Goal: Register for event/course

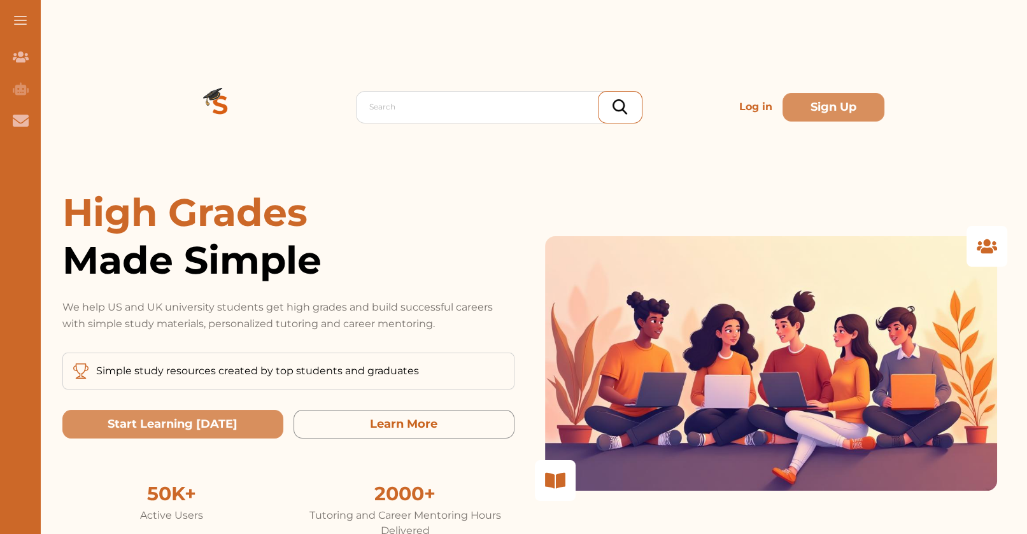
click at [763, 94] on p "Log in" at bounding box center [755, 106] width 43 height 25
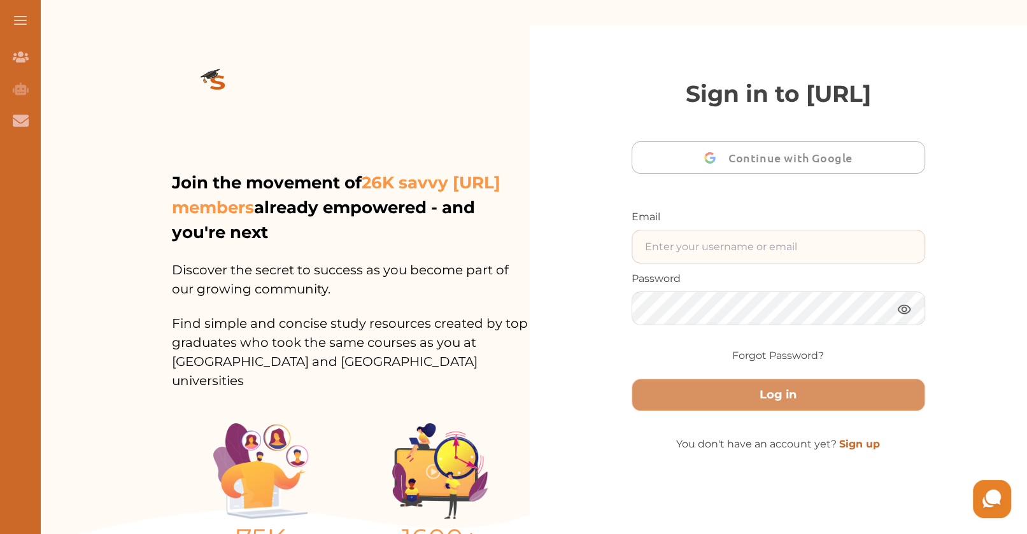
click at [679, 263] on input "text" at bounding box center [778, 246] width 293 height 32
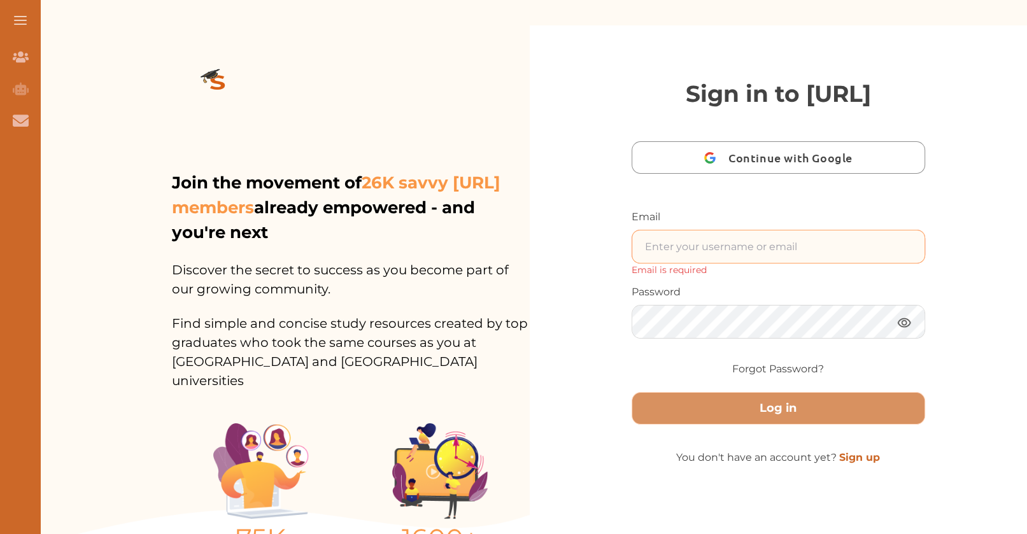
type input "[EMAIL_ADDRESS][DOMAIN_NAME]"
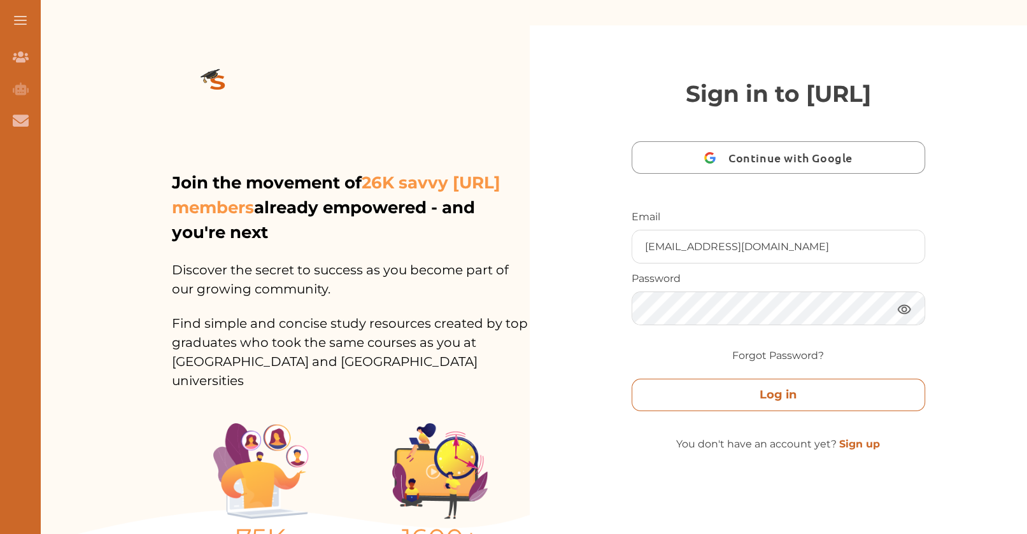
click at [800, 398] on button "Log in" at bounding box center [778, 395] width 294 height 32
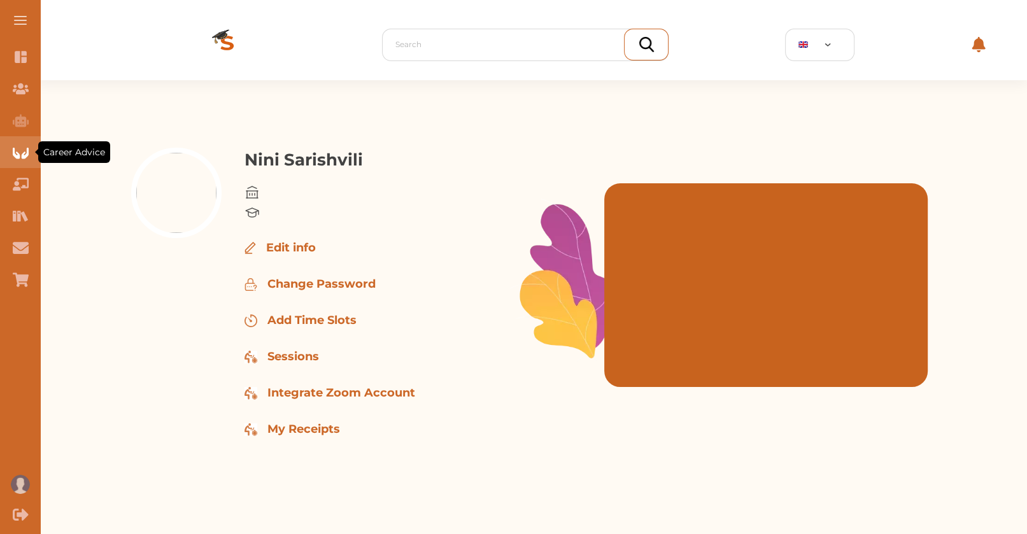
click at [18, 144] on icon "Career Advice" at bounding box center [21, 152] width 16 height 16
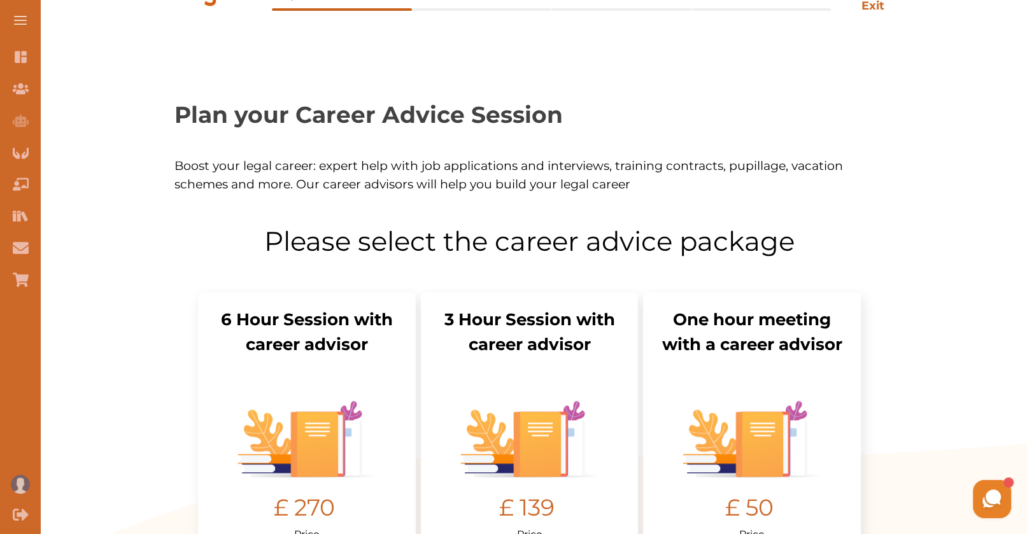
scroll to position [172, 0]
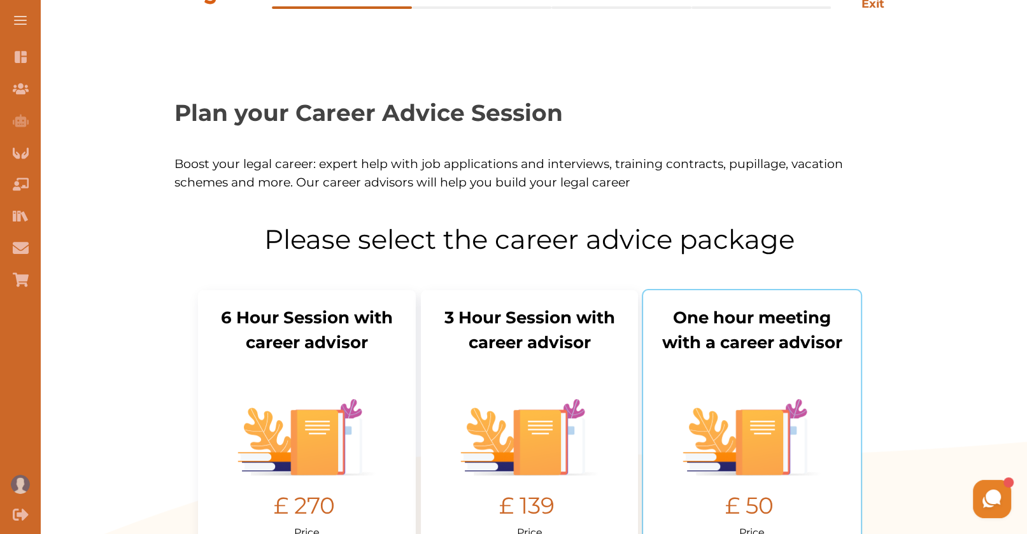
click at [757, 399] on img "Select package: One hour meeting with a tutor" at bounding box center [751, 437] width 139 height 76
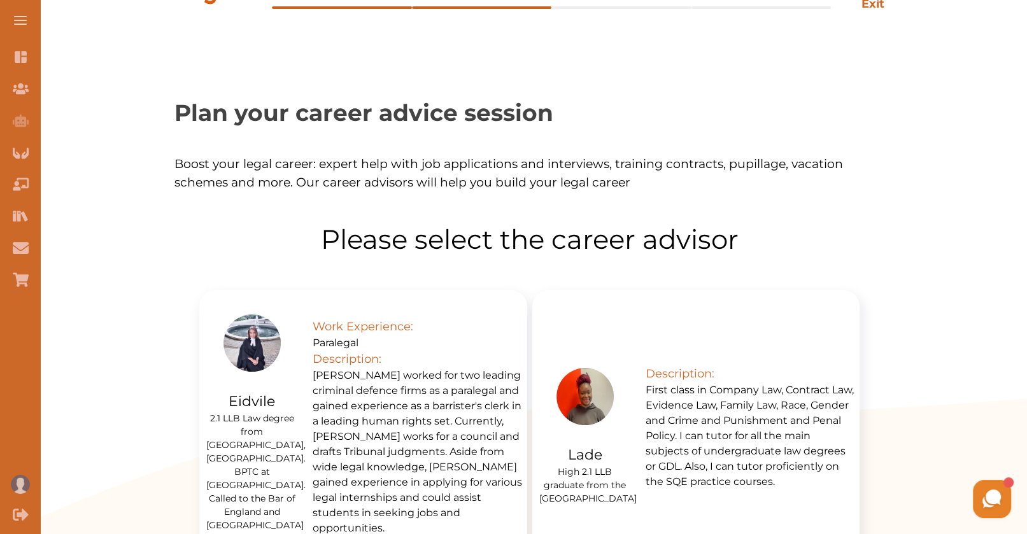
scroll to position [259, 0]
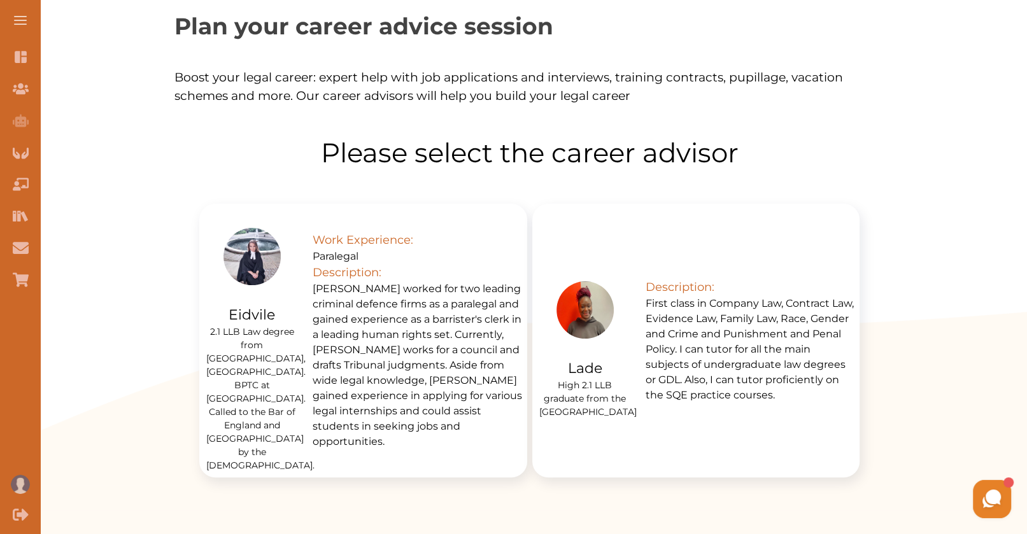
click at [763, 325] on p "First class in Company Law, Contract Law, Evidence Law, Family Law, Race, Gende…" at bounding box center [749, 349] width 209 height 107
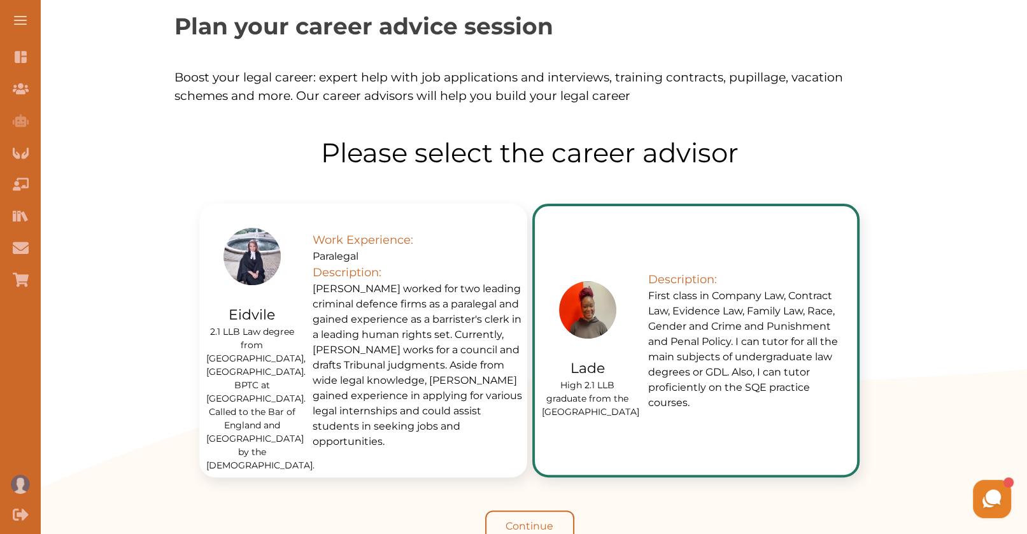
click at [549, 510] on button "Continue" at bounding box center [529, 526] width 89 height 32
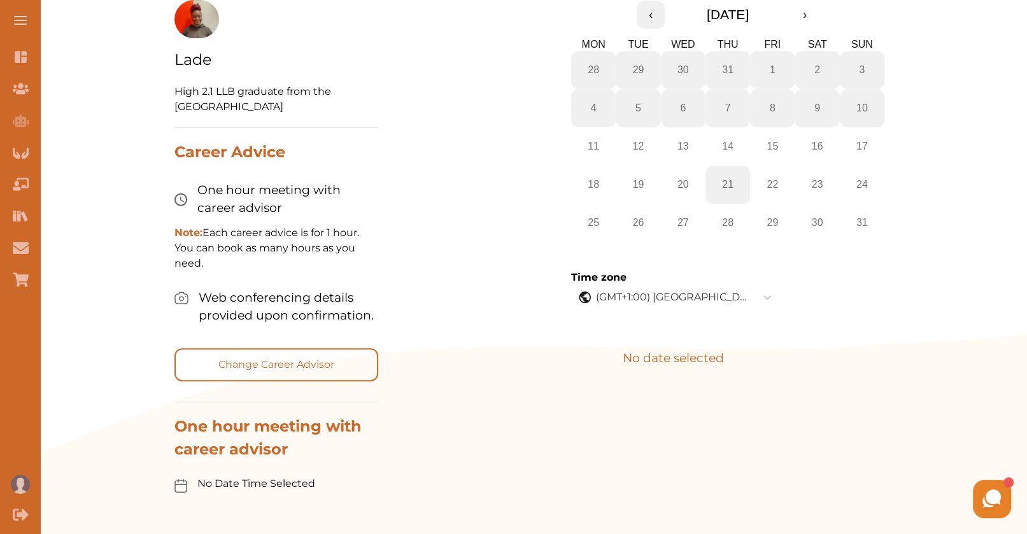
scroll to position [546, 0]
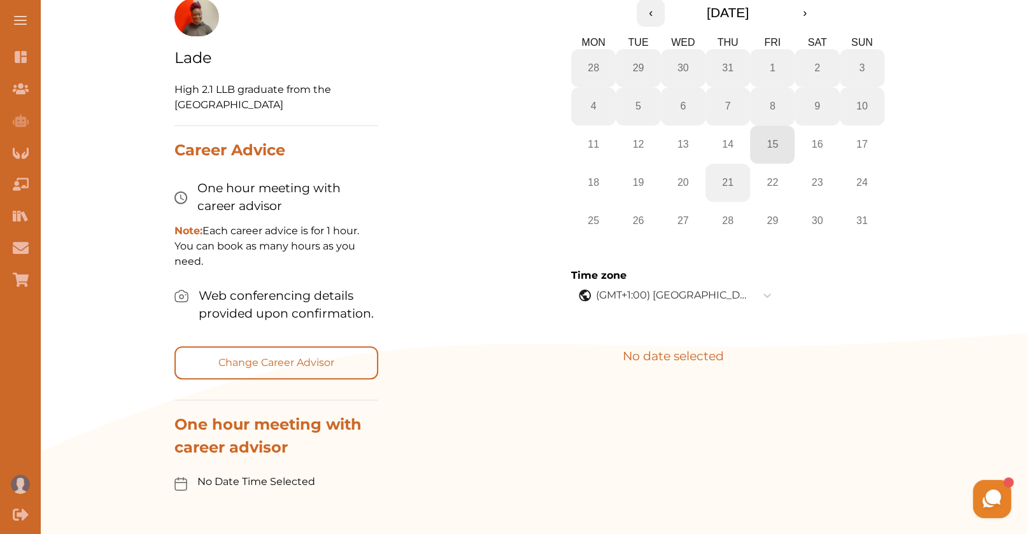
click at [766, 139] on abbr "15" at bounding box center [771, 144] width 11 height 11
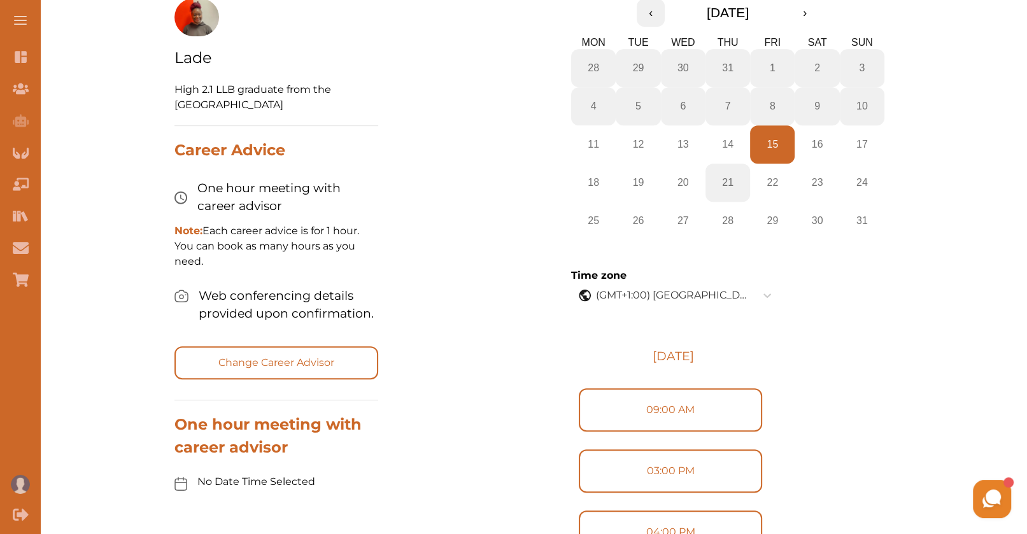
click at [702, 393] on label "09:00 AM" at bounding box center [670, 409] width 183 height 43
click at [579, 416] on input "09:00 AM" at bounding box center [578, 416] width 1 height 1
radio input "true"
click at [740, 390] on button "Next" at bounding box center [723, 410] width 87 height 41
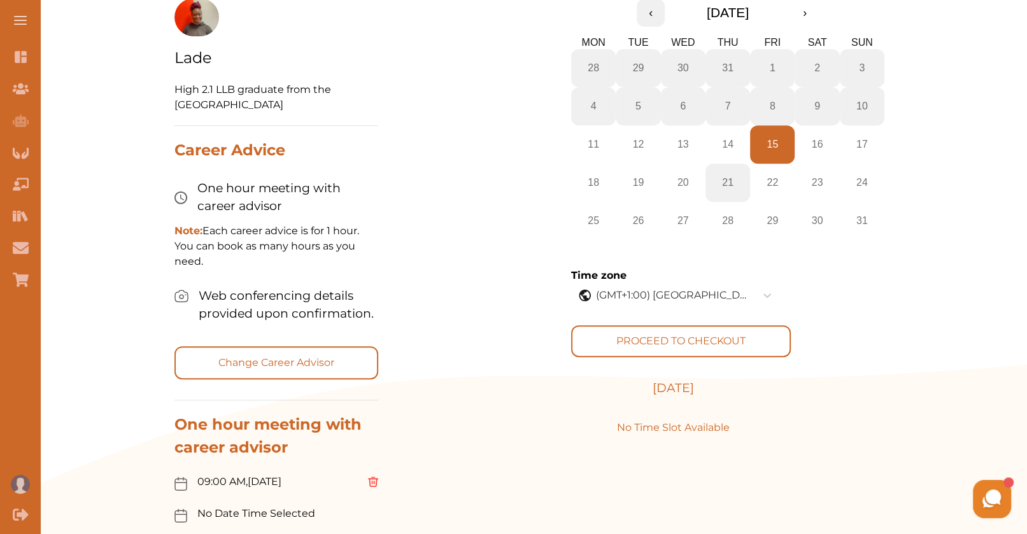
click at [738, 330] on button "PROCEED TO CHECKOUT" at bounding box center [681, 341] width 220 height 32
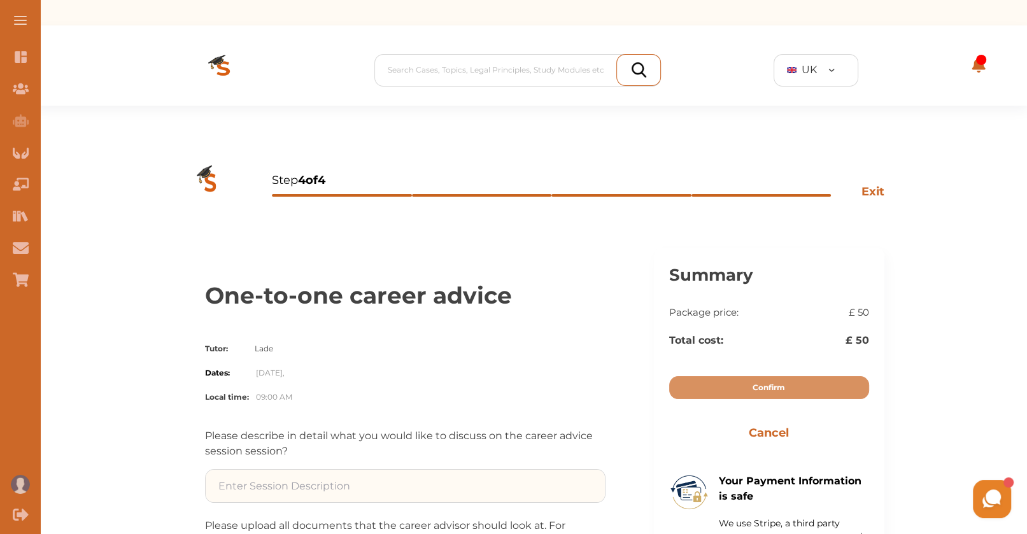
click at [484, 470] on input at bounding box center [405, 486] width 399 height 32
type input "test"
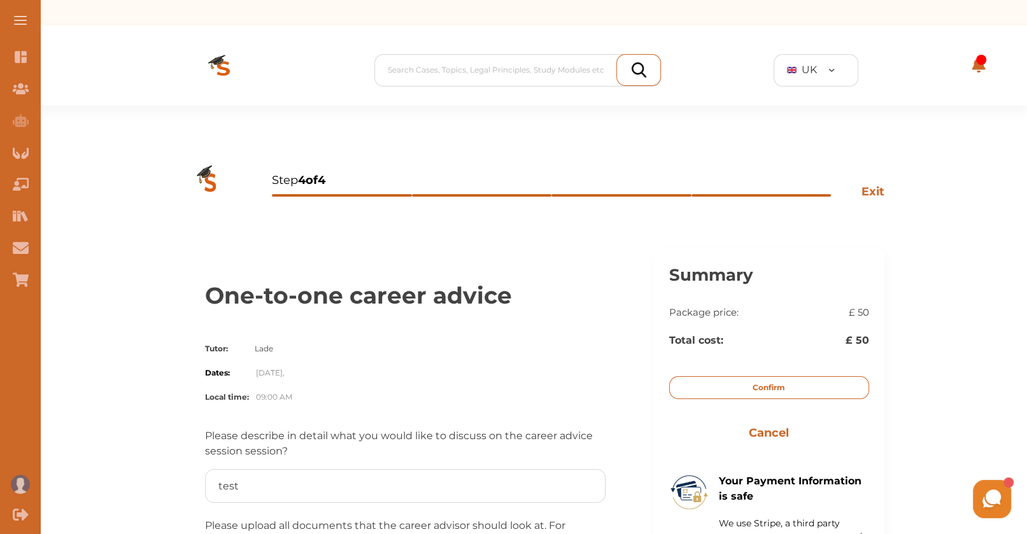
click at [785, 376] on button "Confirm" at bounding box center [769, 387] width 200 height 23
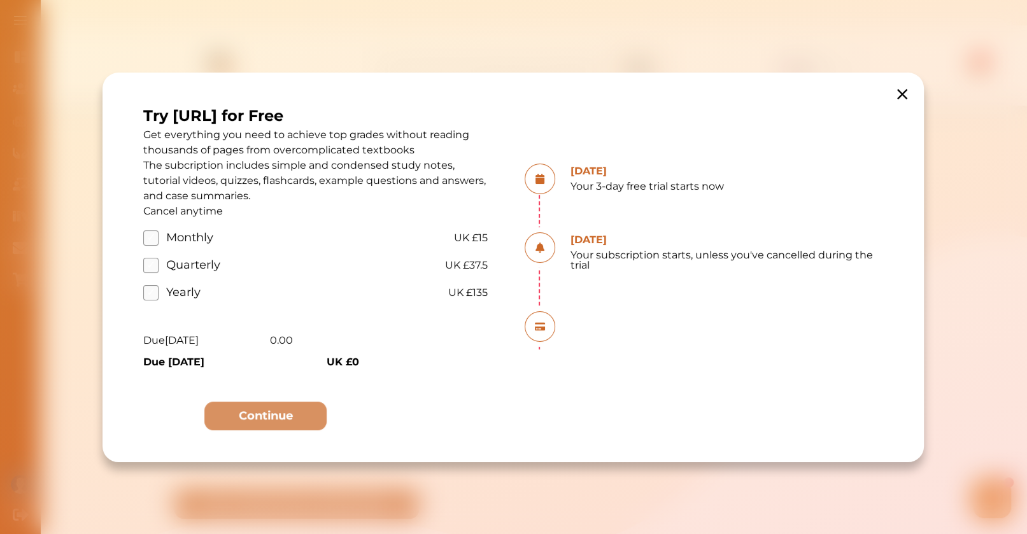
click at [905, 96] on icon at bounding box center [903, 93] width 10 height 10
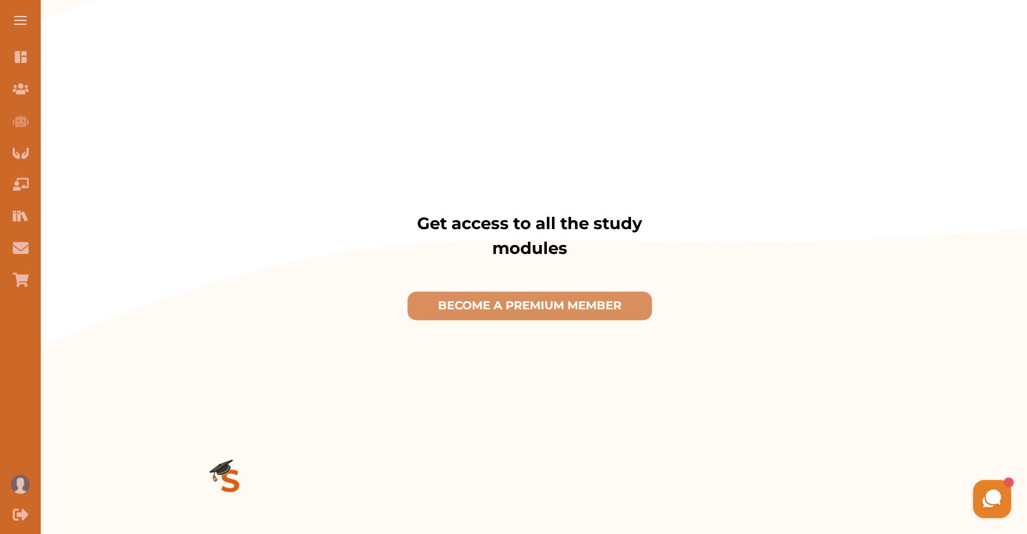
scroll to position [892, 0]
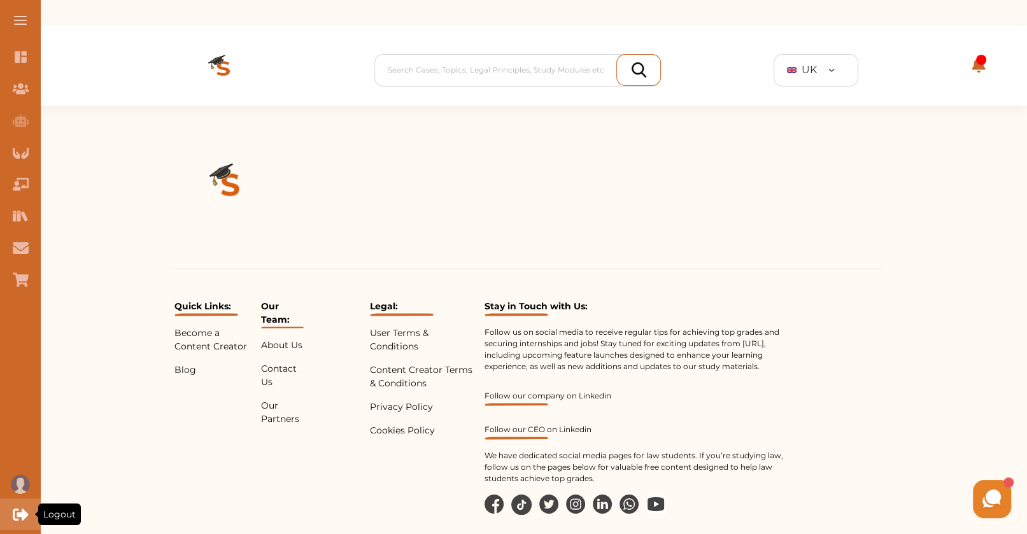
click at [19, 512] on icon "Logout" at bounding box center [20, 514] width 15 height 11
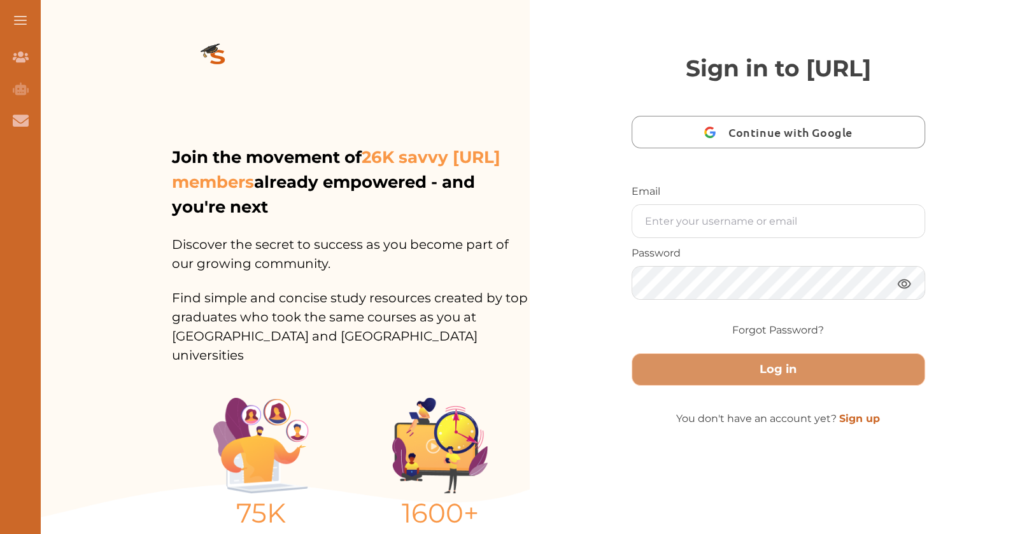
scroll to position [11, 0]
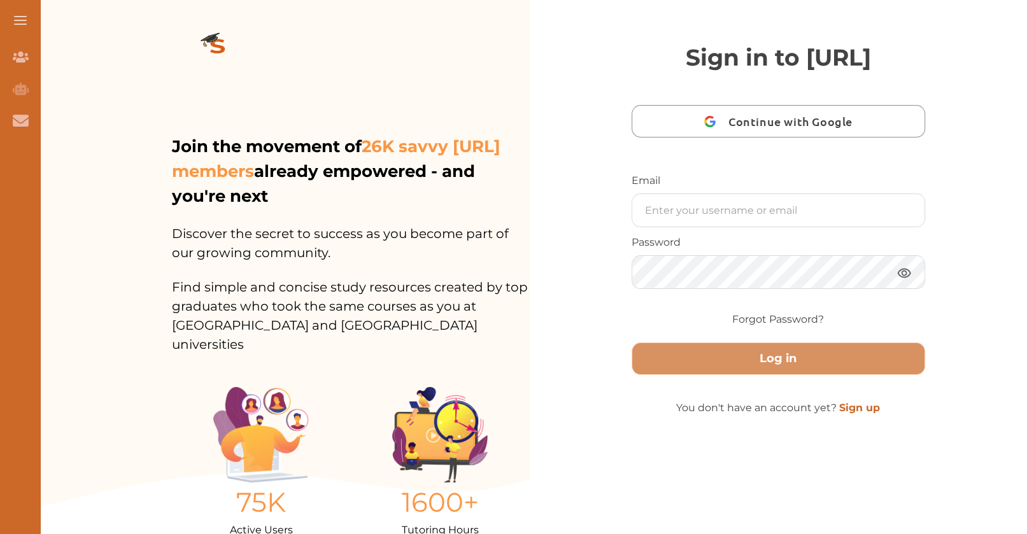
click at [225, 48] on img at bounding box center [218, 47] width 92 height 71
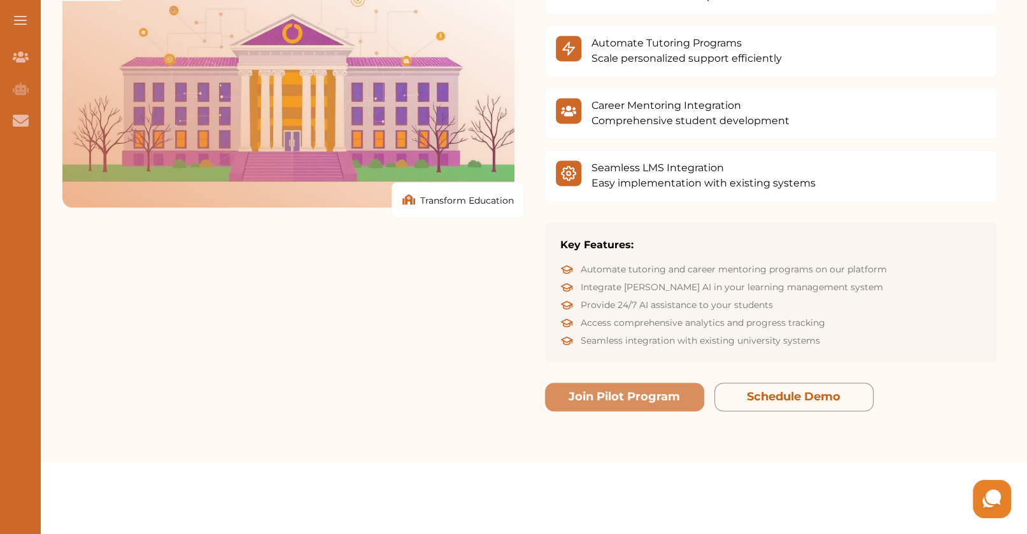
scroll to position [1892, 0]
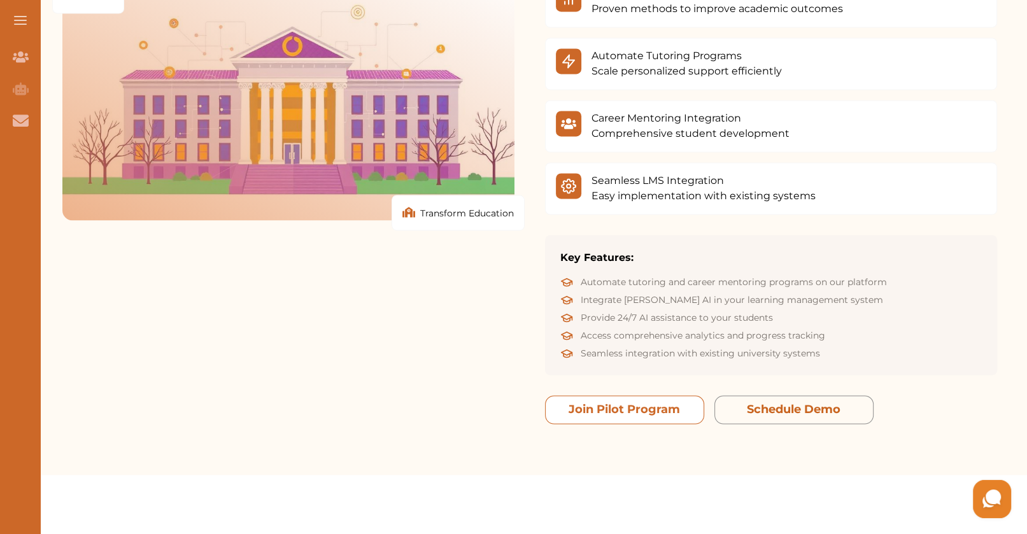
click at [613, 395] on button "Join Pilot Program" at bounding box center [624, 409] width 159 height 29
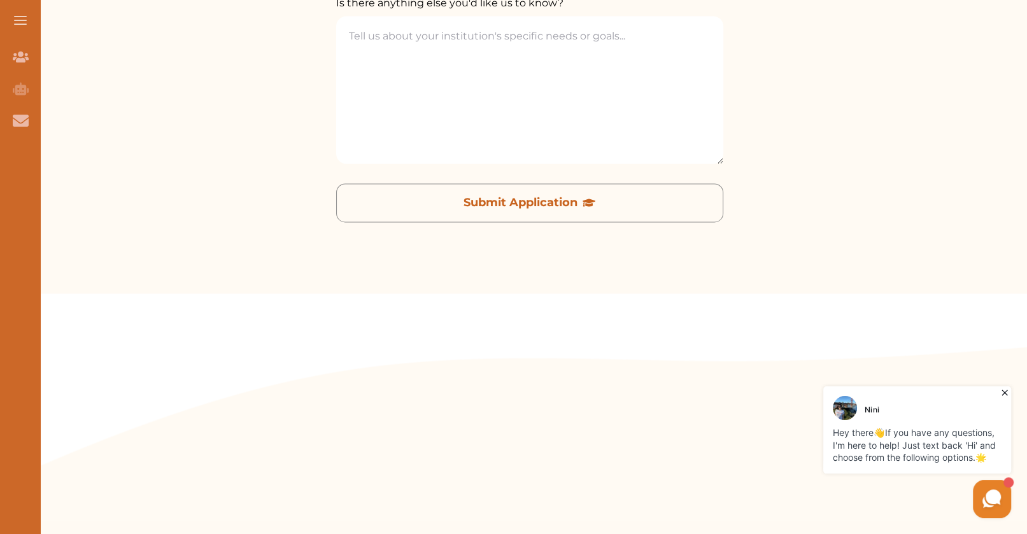
click at [1002, 389] on icon at bounding box center [1004, 392] width 13 height 13
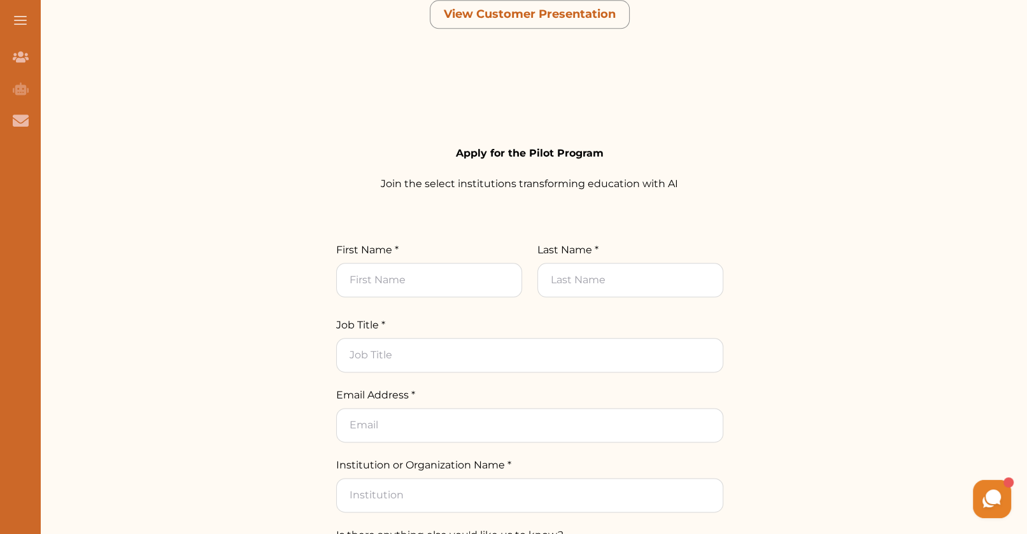
scroll to position [1446, 0]
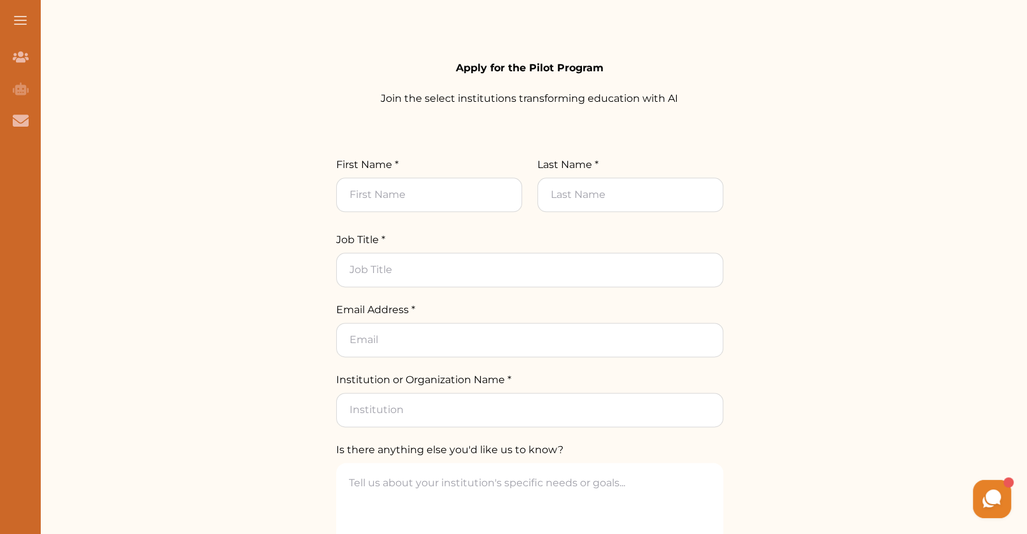
click at [446, 178] on input "First Name *" at bounding box center [429, 195] width 186 height 34
type input "[PERSON_NAME]"
type input "SHERMAZANASHVILI"
type input "[EMAIL_ADDRESS][DOMAIN_NAME]"
type input "SimpleStudyingAI Inc."
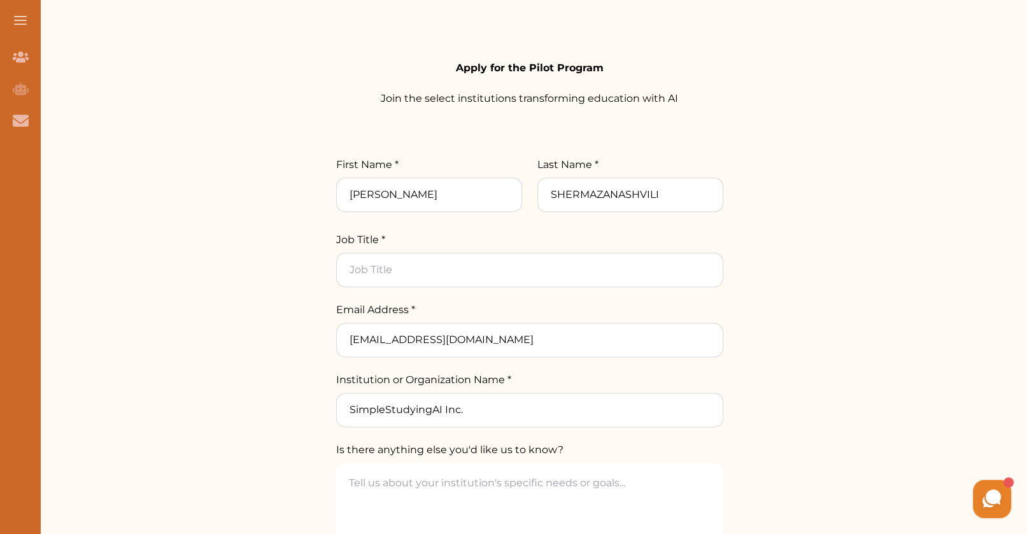
click at [435, 253] on input "Job Title *" at bounding box center [529, 270] width 387 height 34
type input "test"
click at [429, 488] on textarea "Is there anything else you'd like us to know?" at bounding box center [529, 537] width 387 height 148
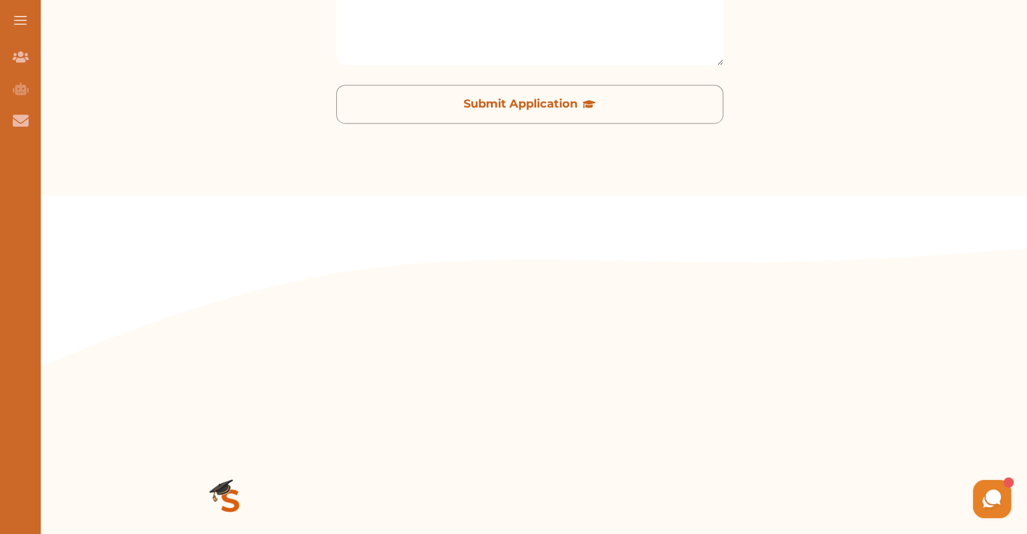
scroll to position [1920, 0]
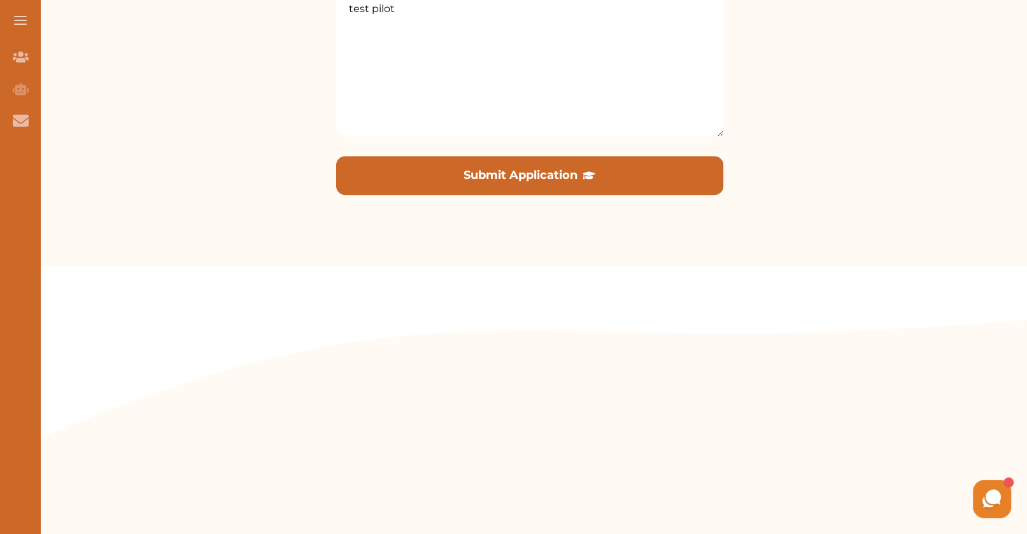
type textarea "test pilot"
click at [504, 156] on button "Submit Application" at bounding box center [529, 175] width 387 height 39
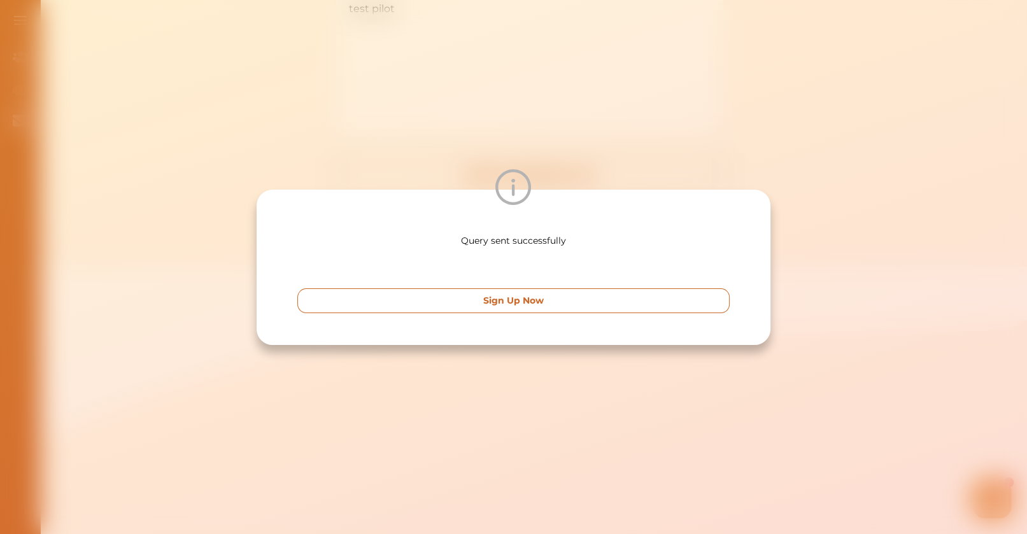
click at [621, 296] on button "Sign Up Now" at bounding box center [513, 300] width 432 height 25
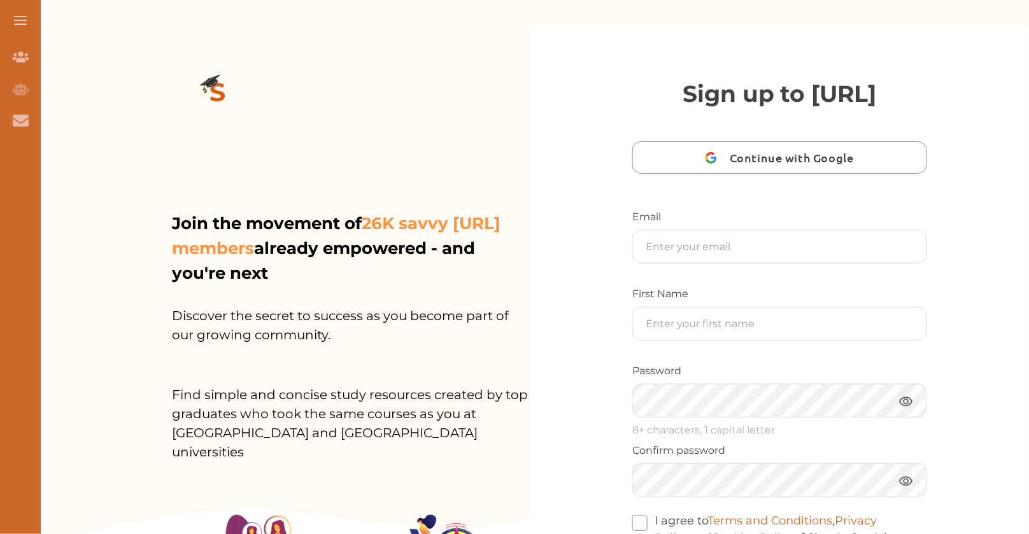
click at [204, 68] on img at bounding box center [218, 94] width 92 height 92
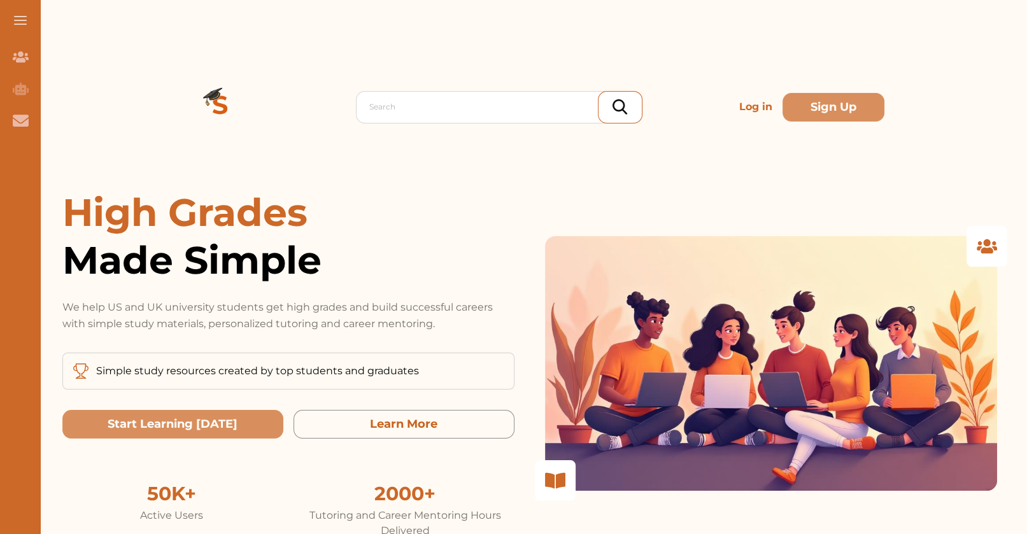
scroll to position [2777, 0]
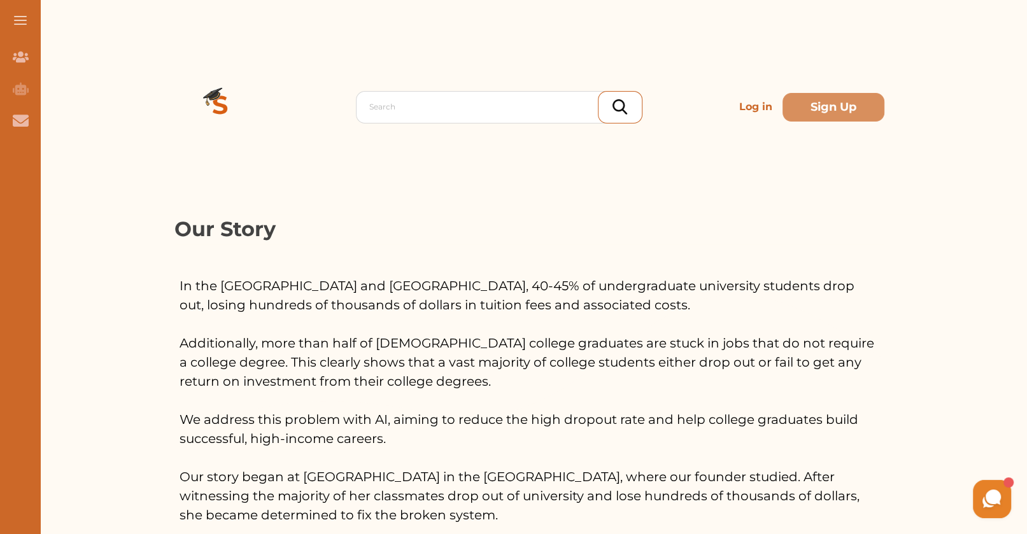
scroll to position [2153, 0]
